Goal: Navigation & Orientation: Find specific page/section

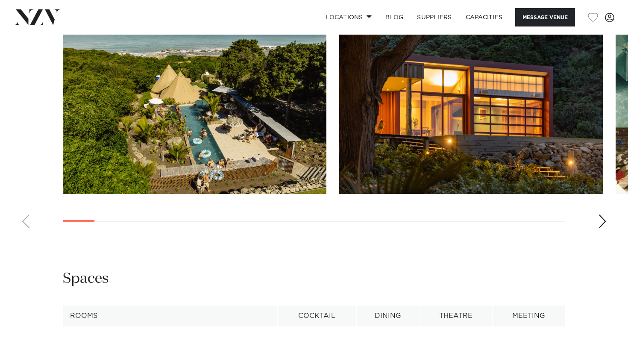
scroll to position [818, 0]
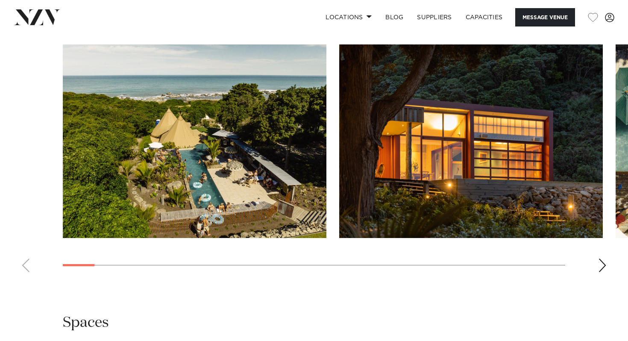
click at [598, 209] on swiper-container at bounding box center [314, 161] width 628 height 234
click at [604, 258] on div "Next slide" at bounding box center [602, 265] width 9 height 14
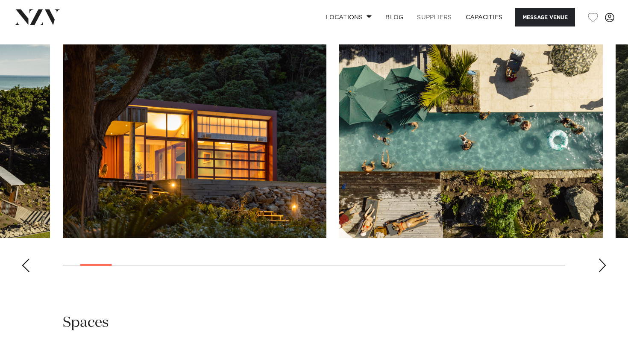
click at [422, 18] on link "SUPPLIERS" at bounding box center [434, 17] width 48 height 18
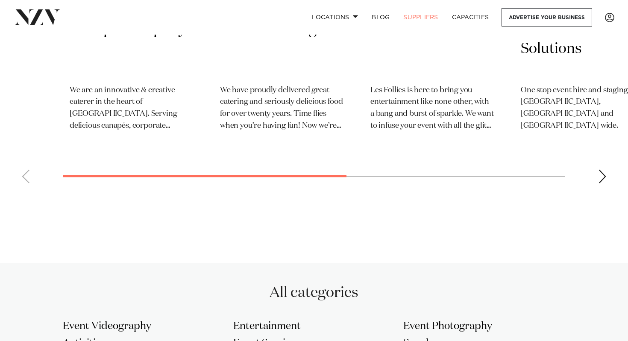
scroll to position [495, 0]
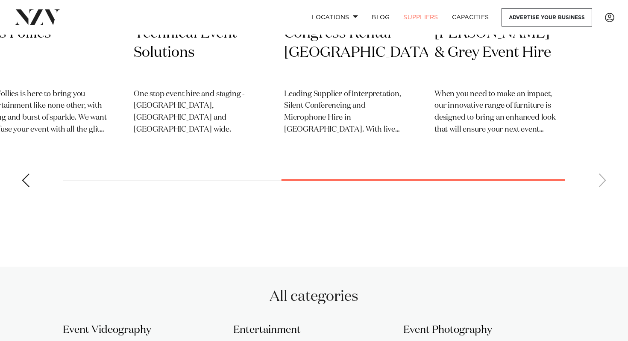
click at [559, 168] on swiper-container "Wellington Canapé Company ​We are an innovative & creative caterer in the heart…" at bounding box center [314, 8] width 628 height 371
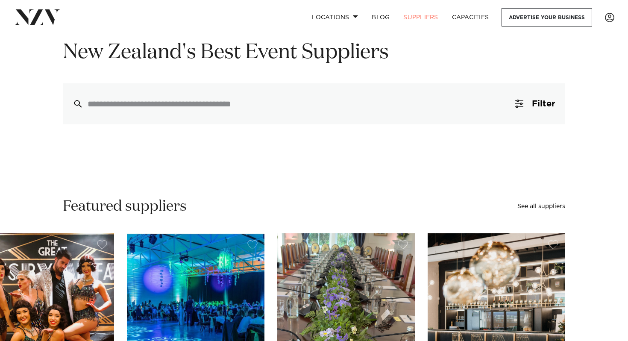
scroll to position [84, 0]
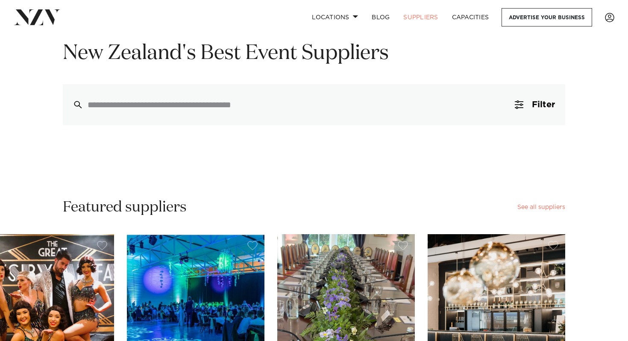
click at [549, 205] on link "See all suppliers" at bounding box center [541, 207] width 48 height 6
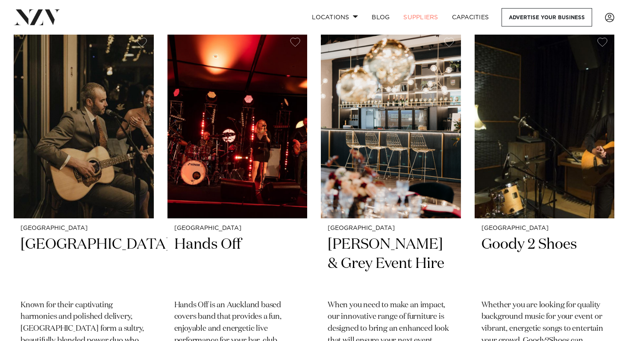
scroll to position [2070, 0]
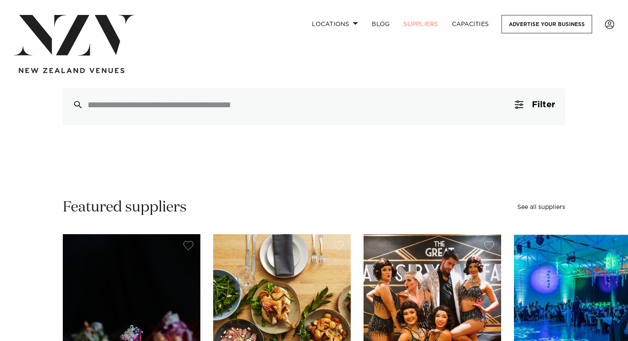
scroll to position [84, 0]
